Goal: Book appointment/travel/reservation

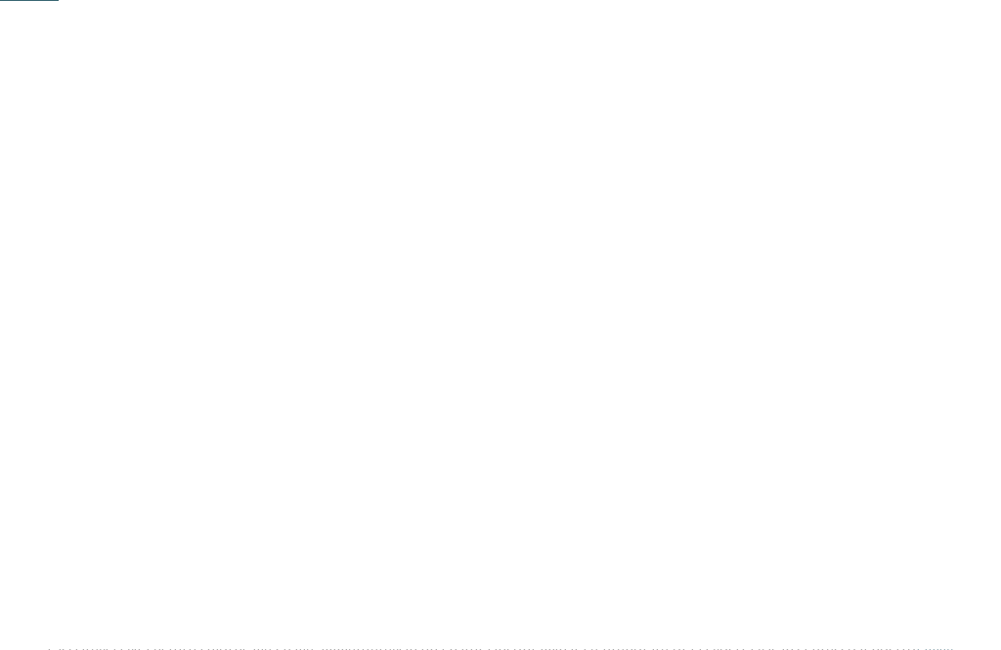
scroll to position [512, 0]
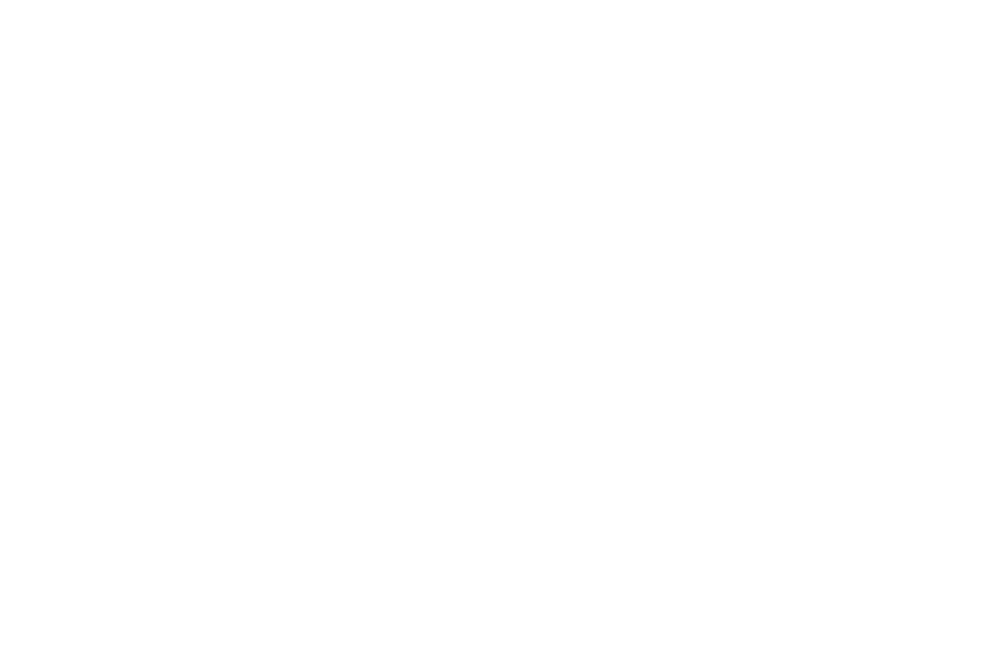
click at [155, 223] on div at bounding box center [160, 224] width 15 height 8
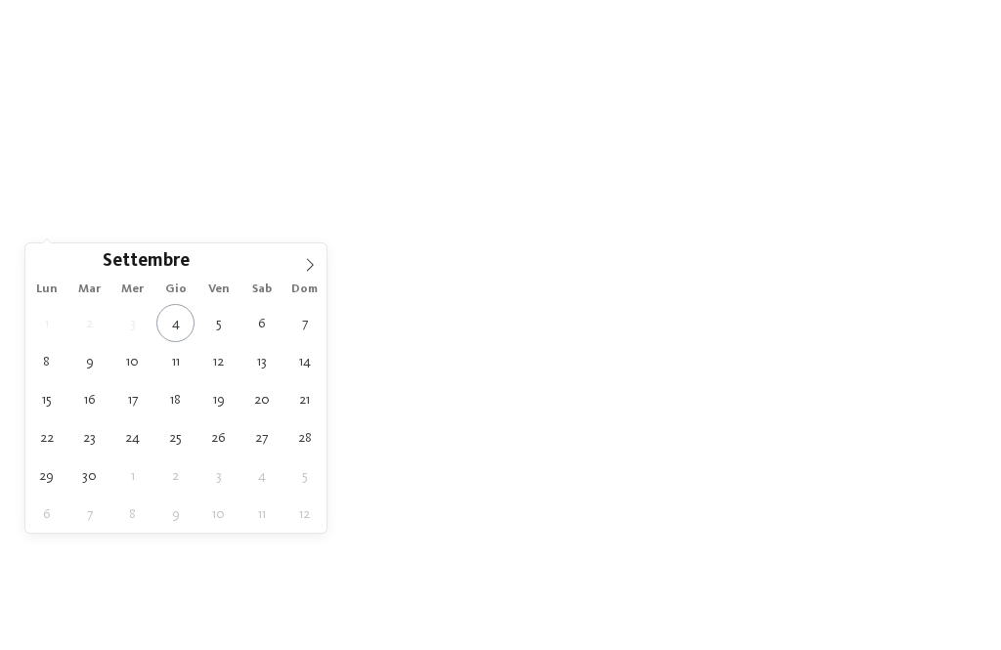
click at [316, 263] on icon at bounding box center [310, 265] width 14 height 14
click at [316, 258] on span at bounding box center [309, 260] width 33 height 33
click at [303, 268] on icon at bounding box center [310, 265] width 14 height 14
type div "[DATE]"
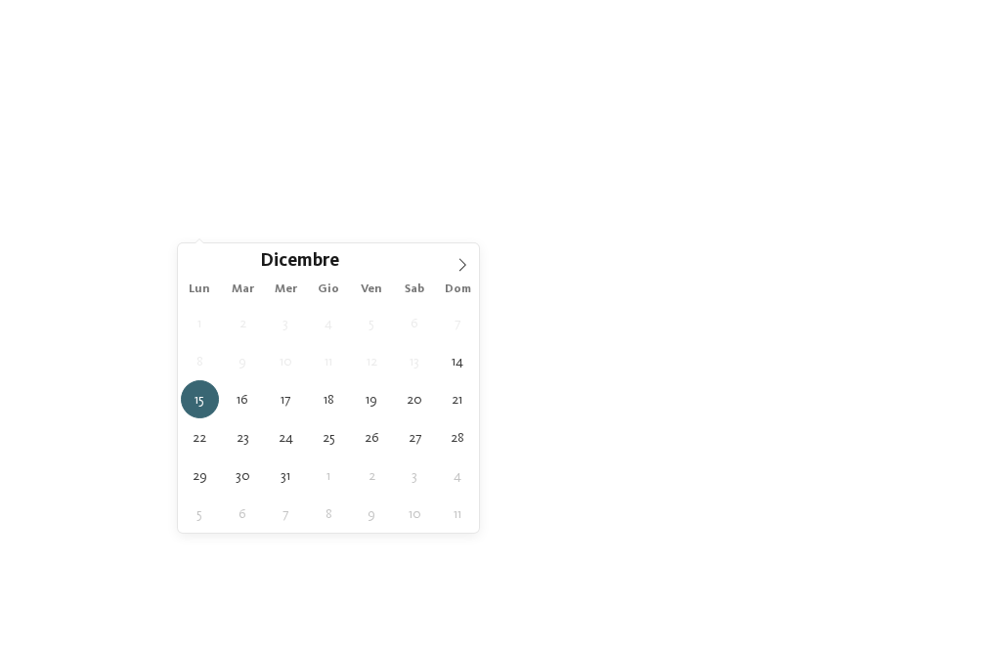
type div "[DATE]"
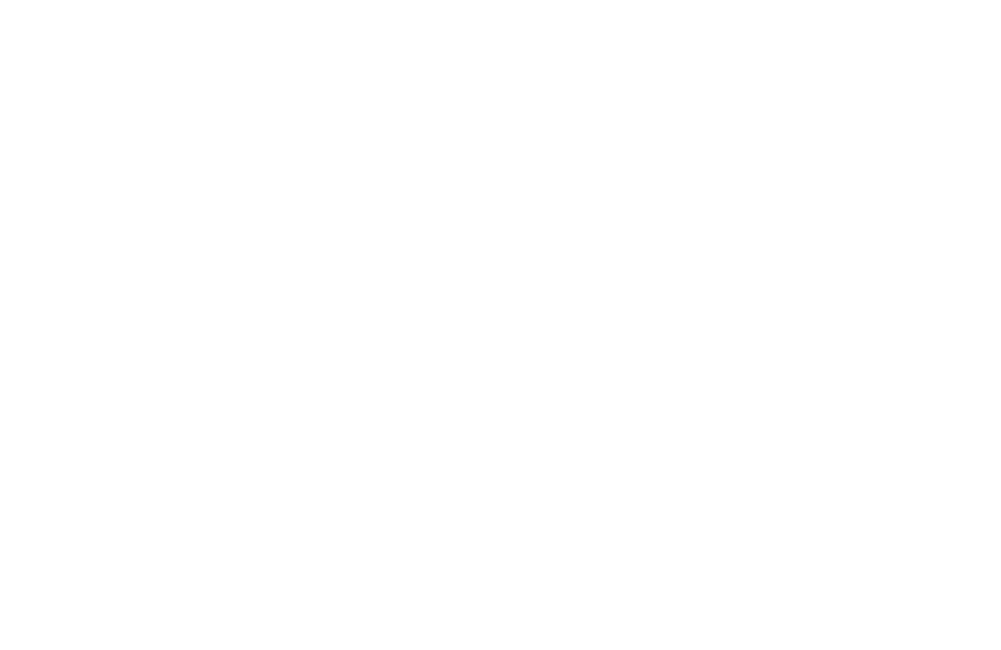
click at [449, 224] on span "Regione" at bounding box center [404, 225] width 98 height 14
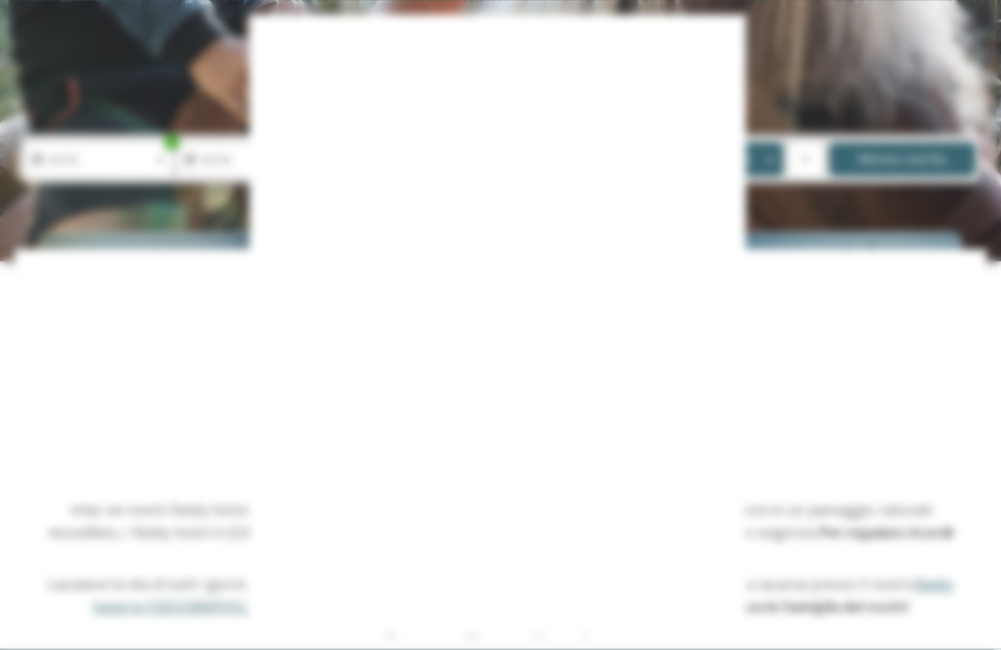
scroll to position [542, 0]
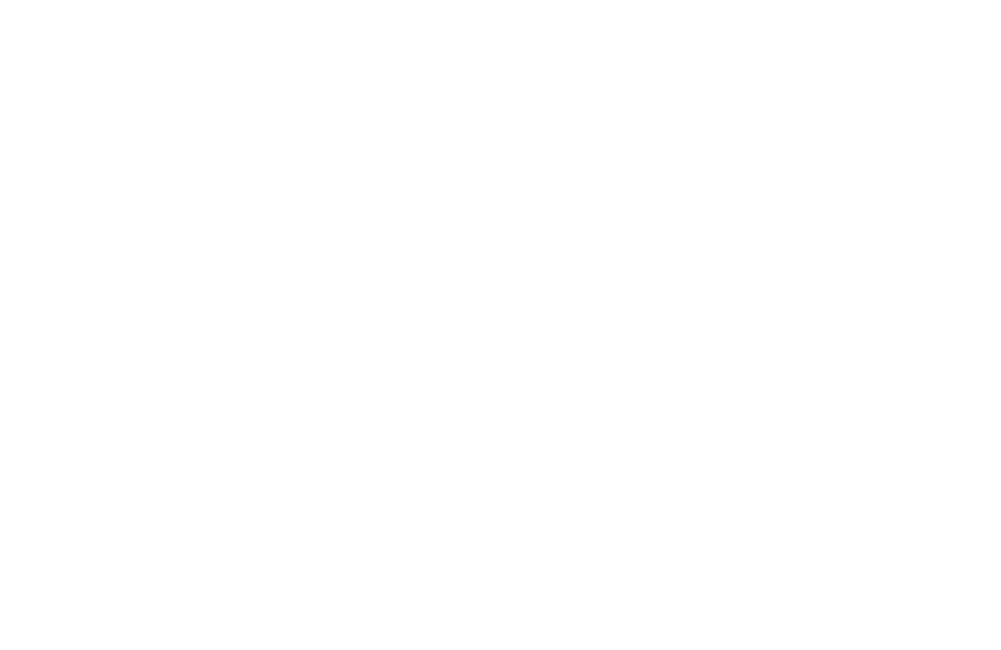
click at [614, 218] on div at bounding box center [618, 228] width 20 height 20
click at [541, 434] on div "accetta" at bounding box center [501, 453] width 254 height 39
click at [899, 199] on link "trova l’hotel" at bounding box center [902, 195] width 147 height 34
click at [802, 361] on div "mostra altri filtri" at bounding box center [793, 353] width 34 height 34
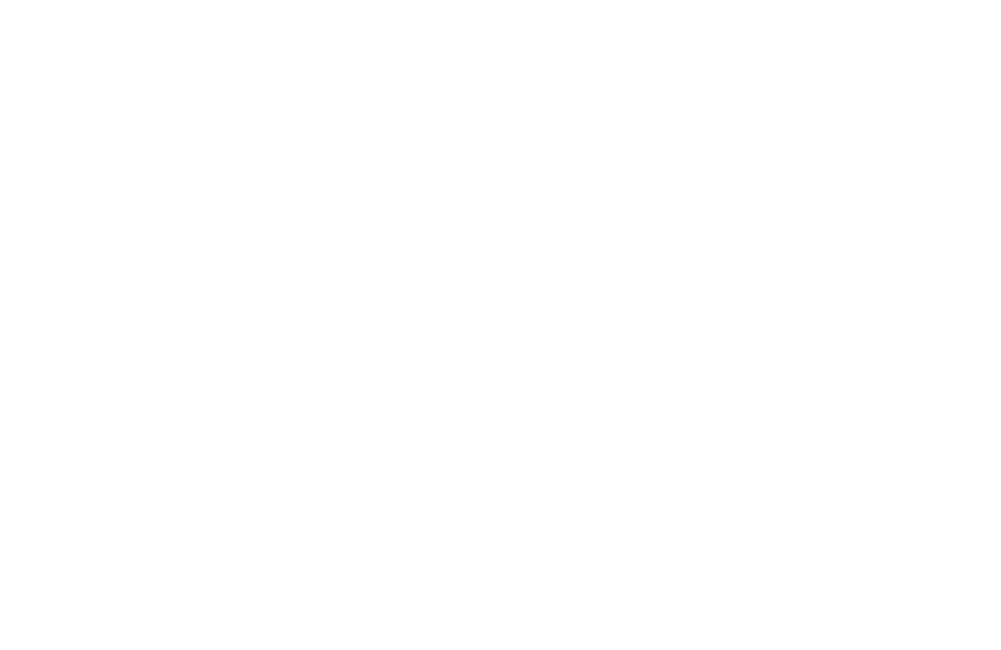
click at [823, 111] on icon at bounding box center [814, 128] width 42 height 34
